Goal: Task Accomplishment & Management: Complete application form

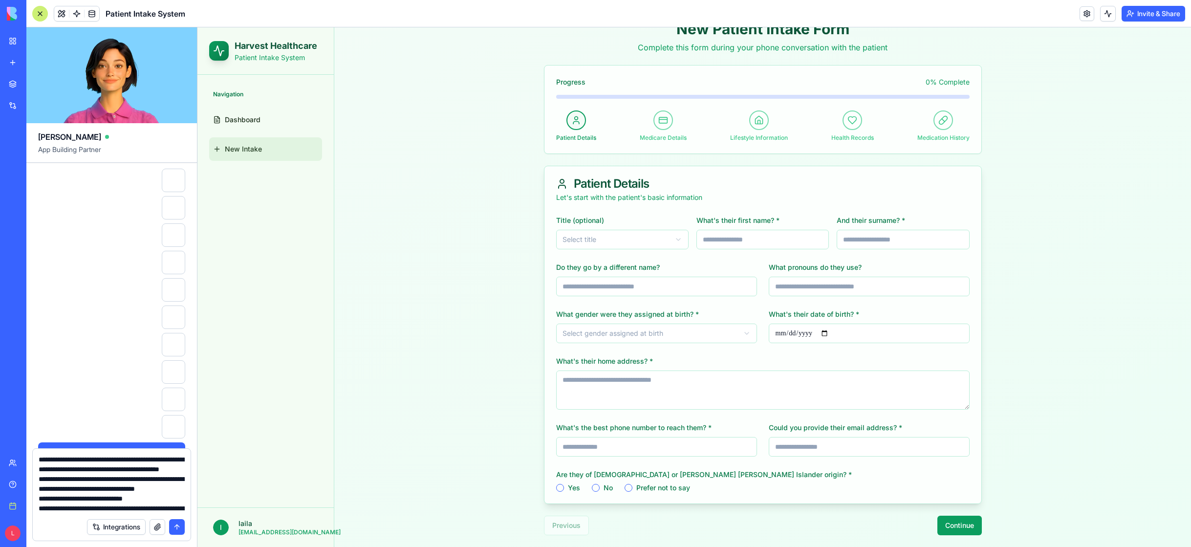
scroll to position [644, 0]
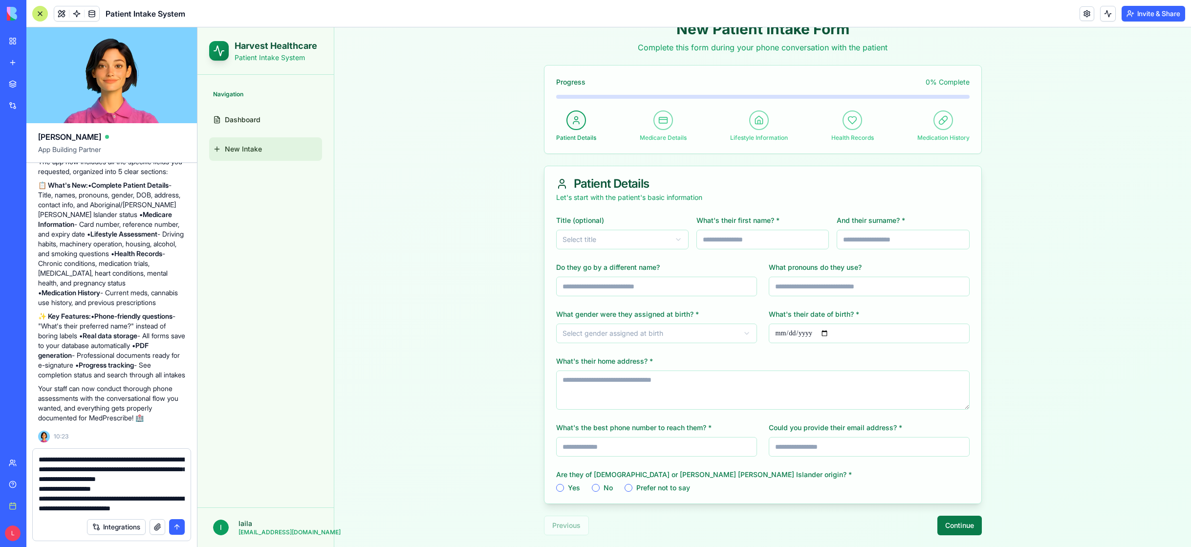
click at [953, 528] on button "Continue" at bounding box center [960, 526] width 44 height 20
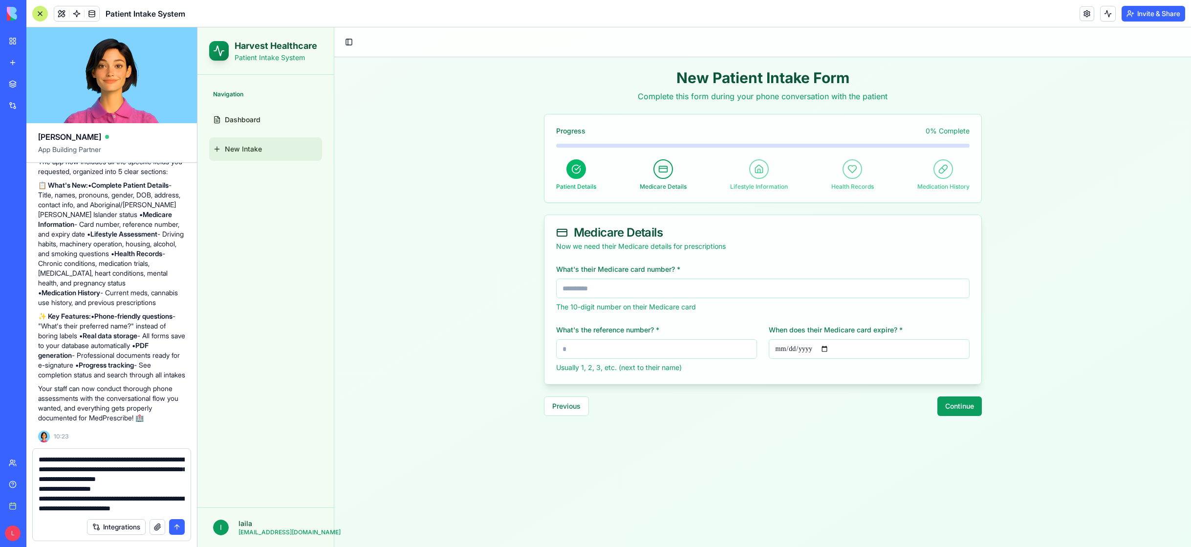
scroll to position [0, 0]
click at [953, 411] on button "Continue" at bounding box center [960, 406] width 44 height 20
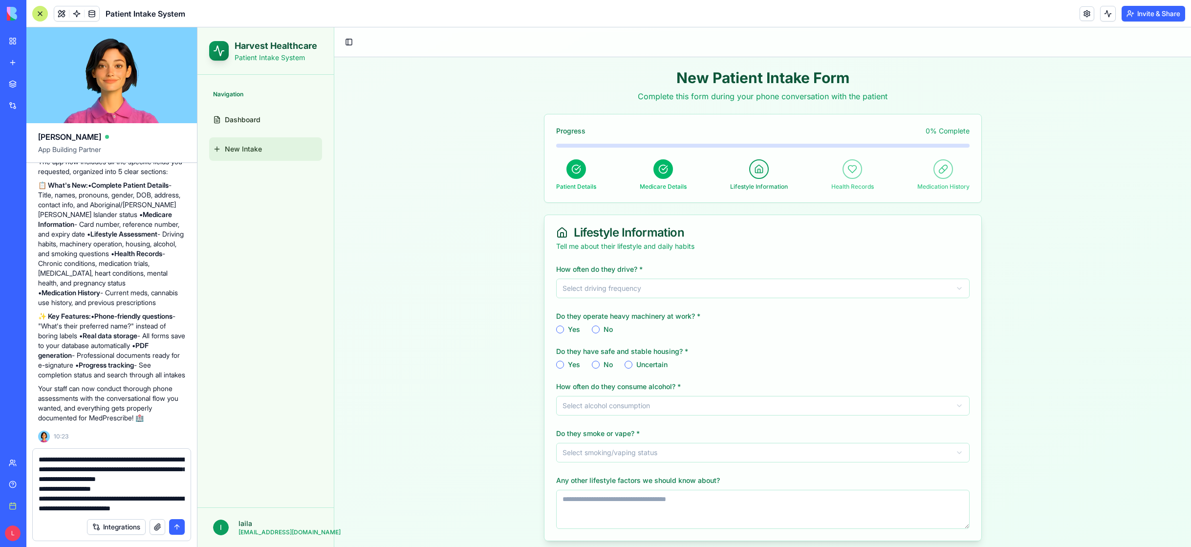
click at [829, 292] on html "**********" at bounding box center [694, 305] width 994 height 557
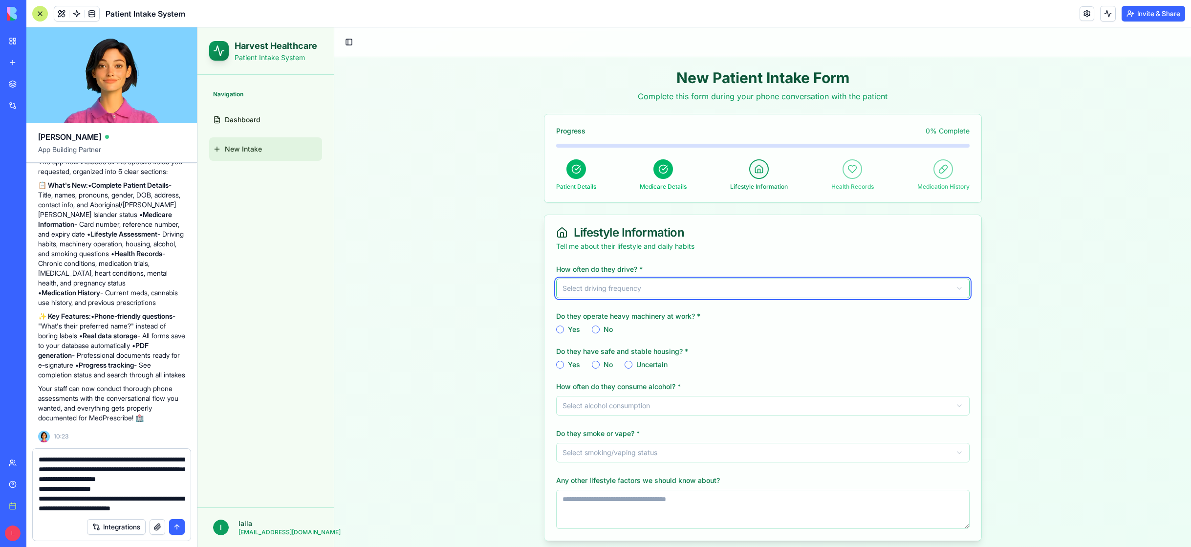
click at [821, 289] on html "**********" at bounding box center [694, 305] width 994 height 557
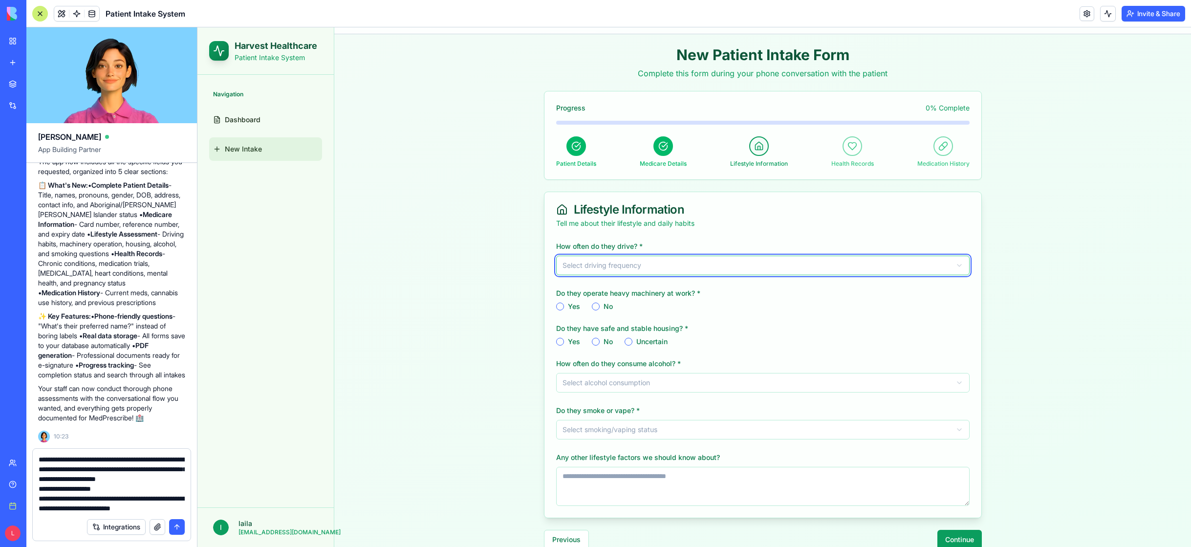
scroll to position [37, 0]
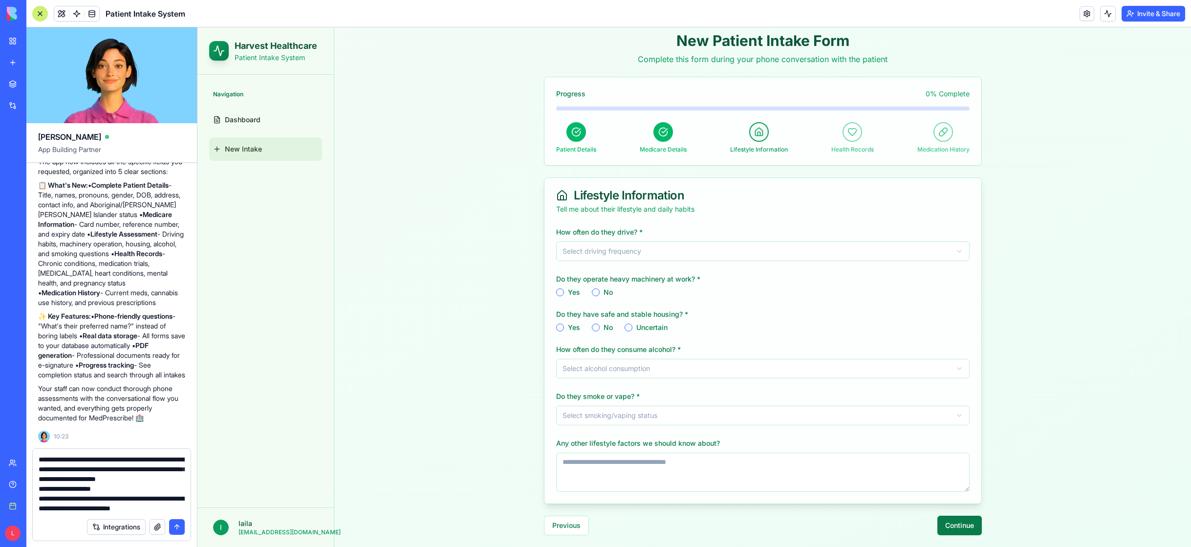
click at [960, 527] on button "Continue" at bounding box center [960, 526] width 44 height 20
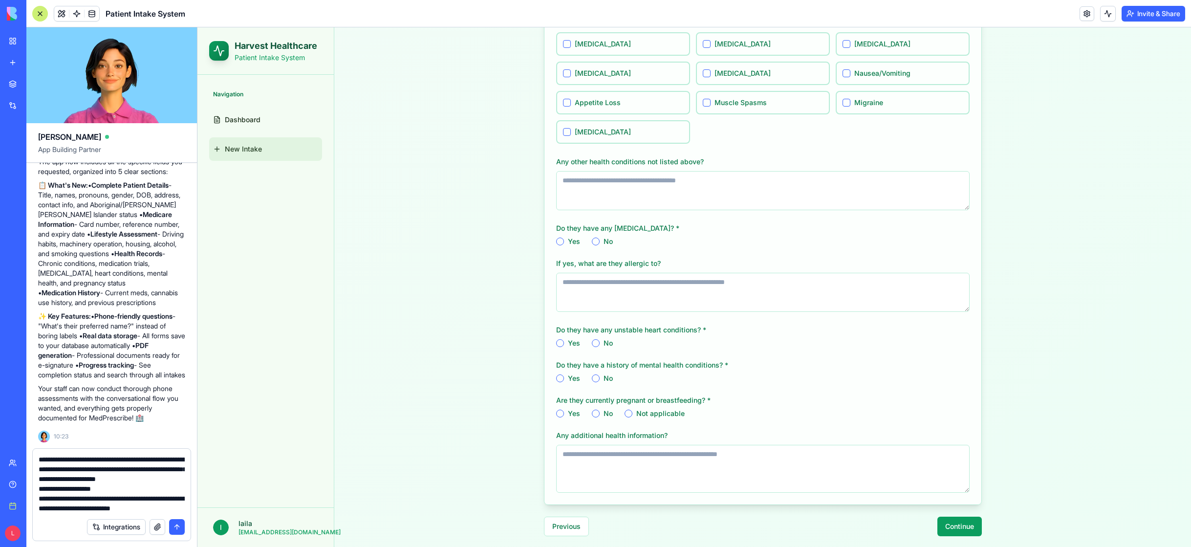
scroll to position [380, 0]
click at [963, 524] on button "Continue" at bounding box center [960, 526] width 44 height 20
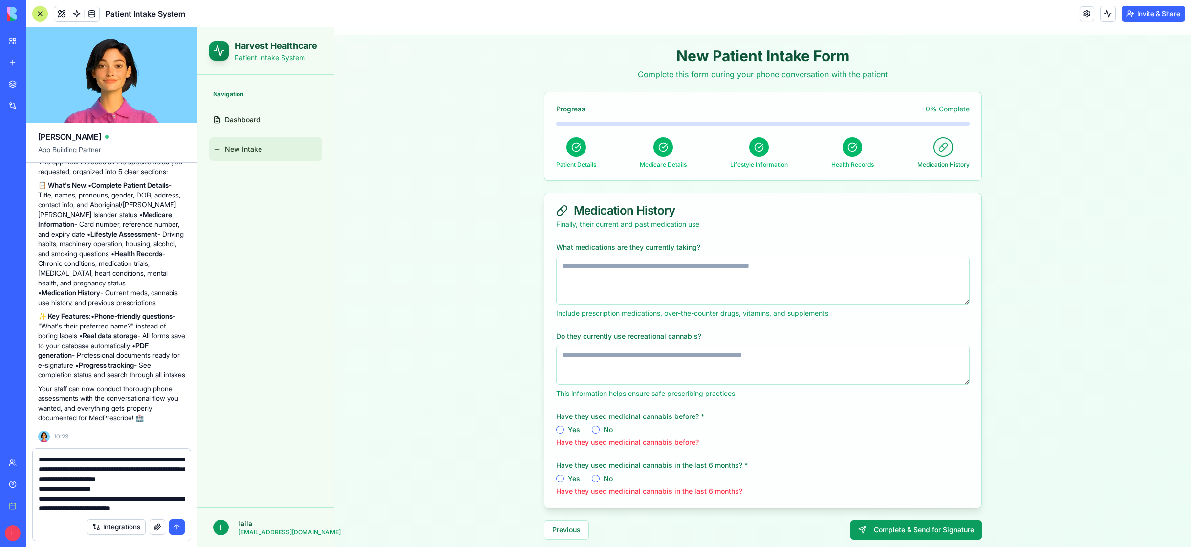
scroll to position [26, 0]
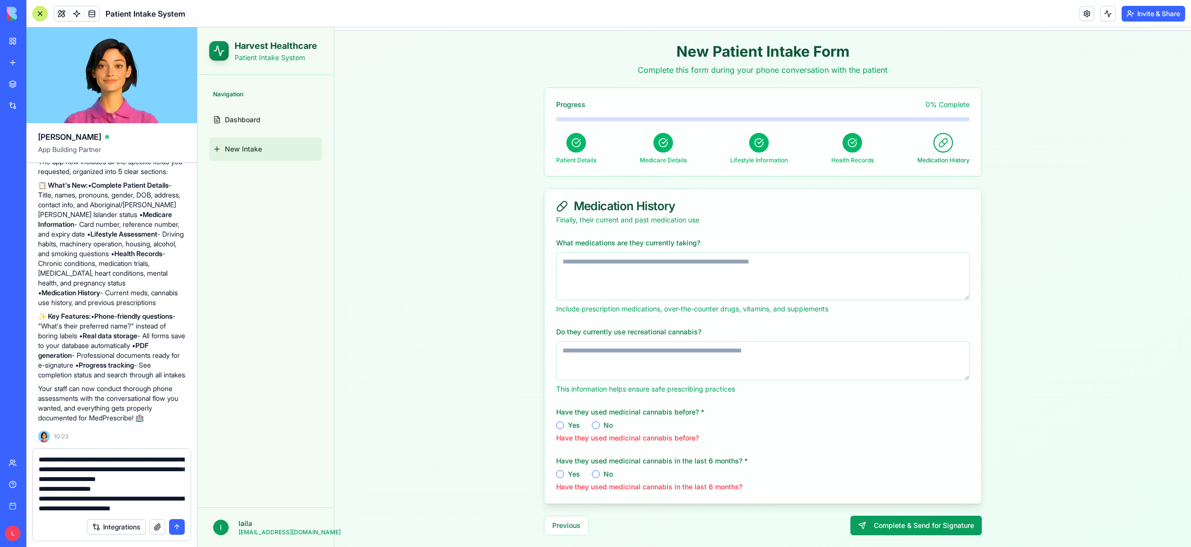
click at [558, 426] on button "Yes" at bounding box center [560, 425] width 8 height 8
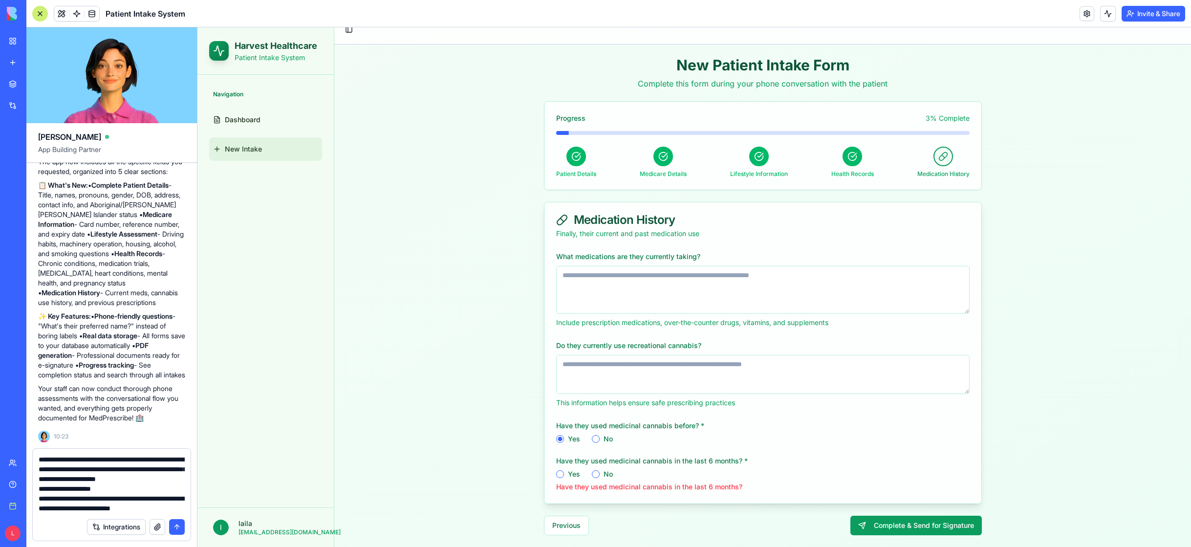
click at [593, 474] on button "No" at bounding box center [596, 474] width 8 height 8
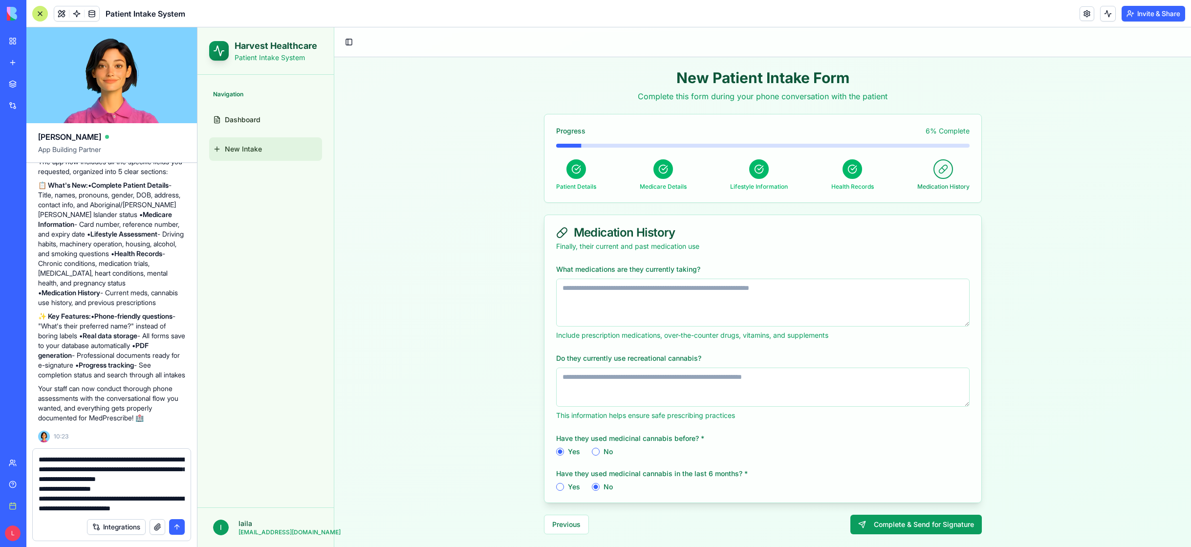
scroll to position [0, 0]
click at [561, 486] on button "Yes" at bounding box center [560, 487] width 8 height 8
click at [595, 488] on button "No" at bounding box center [596, 487] width 8 height 8
click at [67, 508] on textarea at bounding box center [112, 484] width 146 height 59
click at [179, 527] on button "submit" at bounding box center [177, 527] width 16 height 16
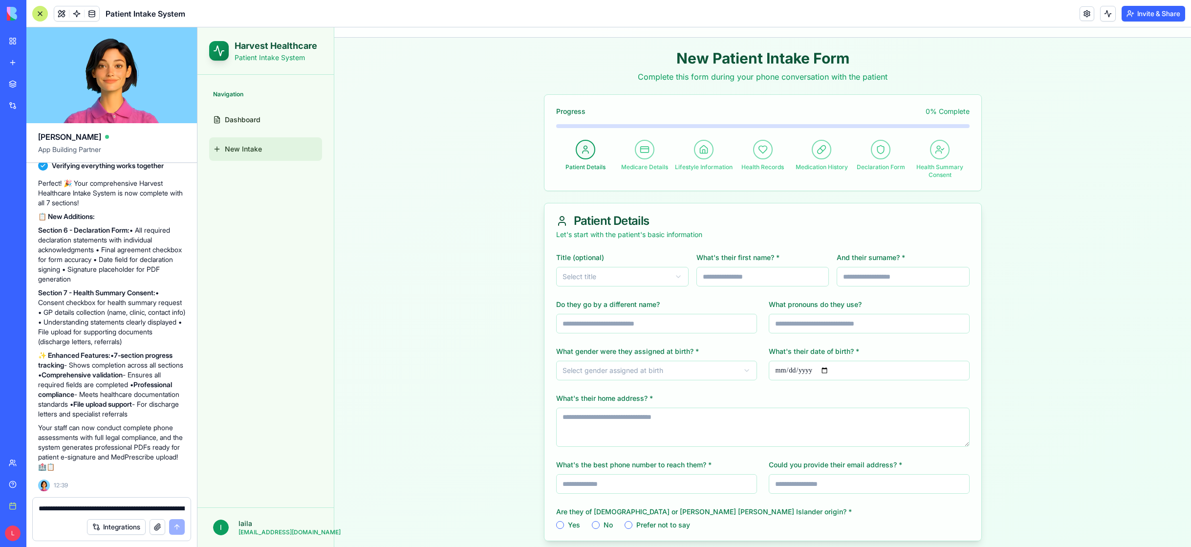
scroll to position [57, 0]
